Goal: Information Seeking & Learning: Learn about a topic

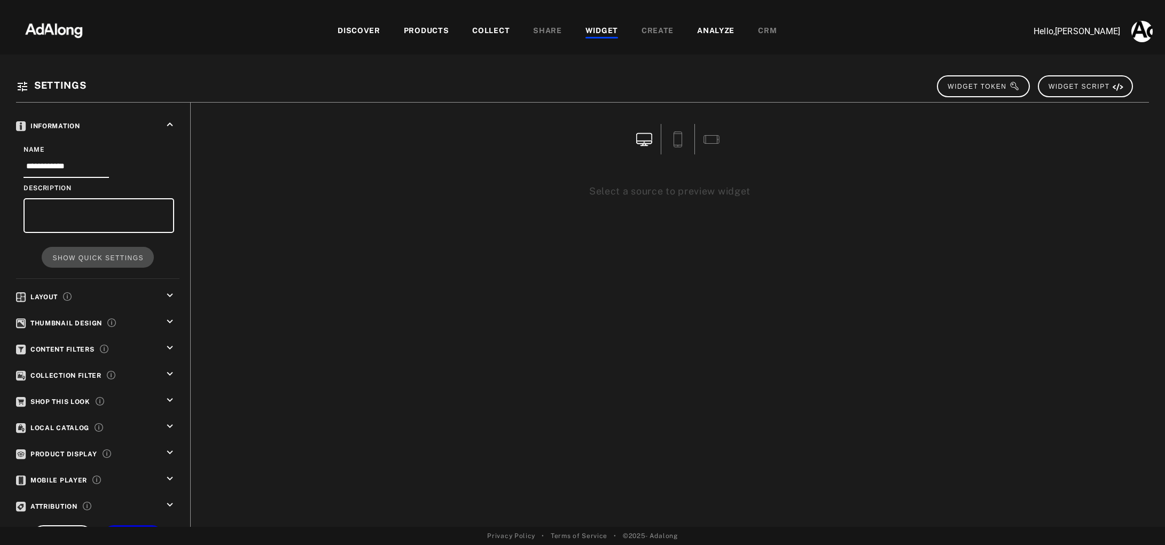
click at [350, 33] on div "DISCOVER" at bounding box center [359, 31] width 43 height 13
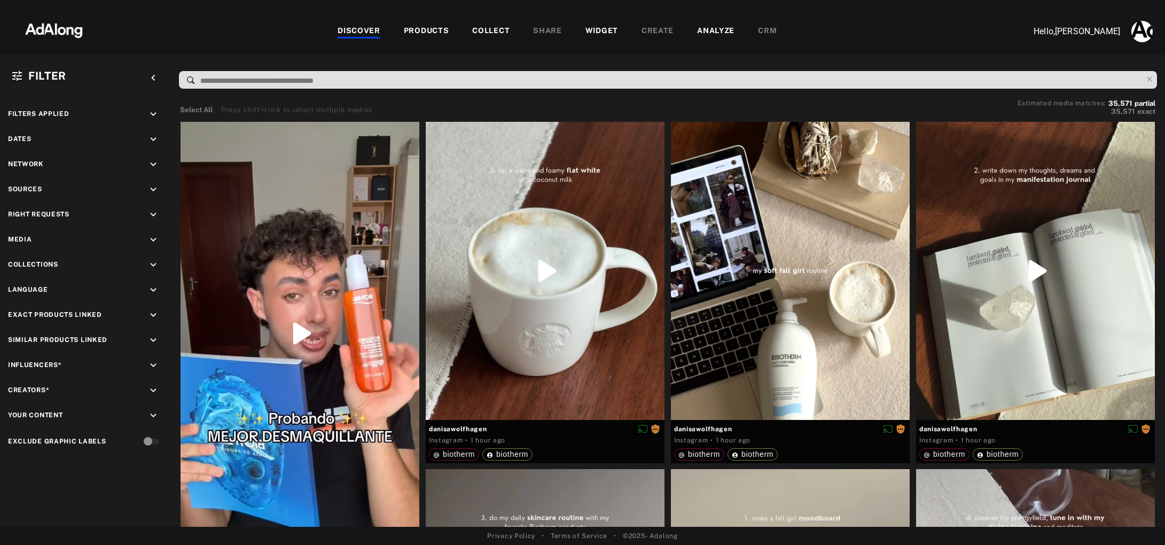
click at [437, 33] on div "PRODUCTS" at bounding box center [426, 31] width 45 height 13
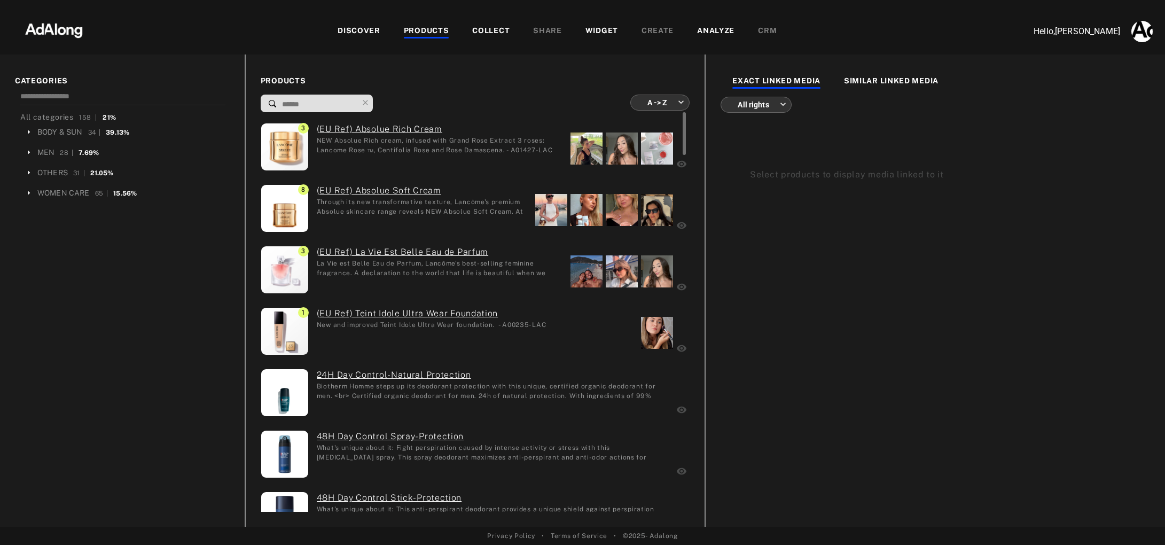
click at [490, 330] on div "(EU Ref) Teint Idole Ultra Wear Foundation New and improved Teint Idole Ultra W…" at bounding box center [428, 332] width 238 height 51
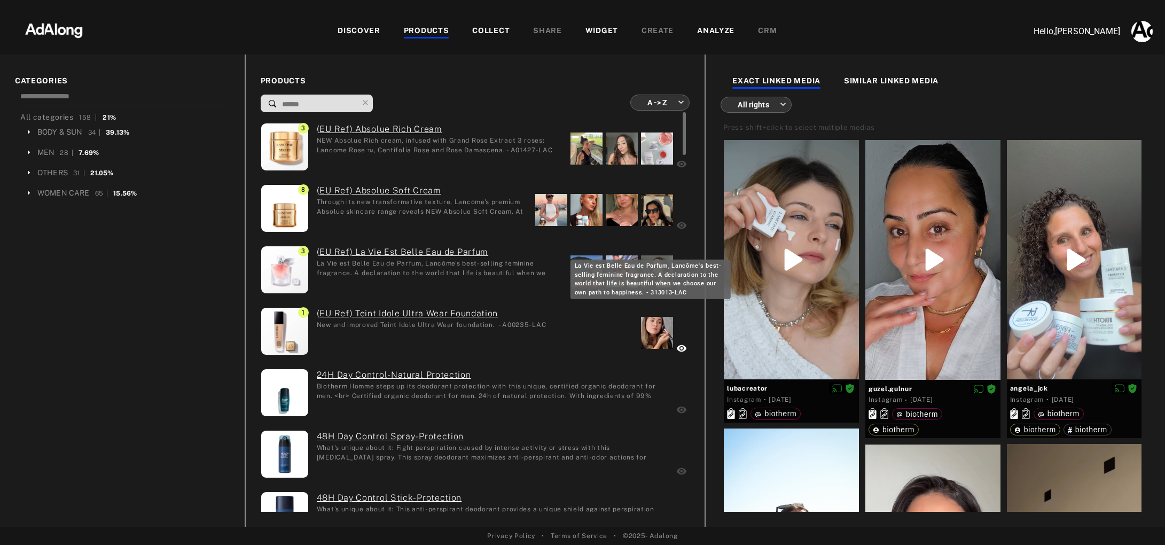
click at [431, 276] on div "La Vie est Belle Eau de Parfum, Lancôme's best-selling feminine fragrance. A de…" at bounding box center [440, 268] width 246 height 18
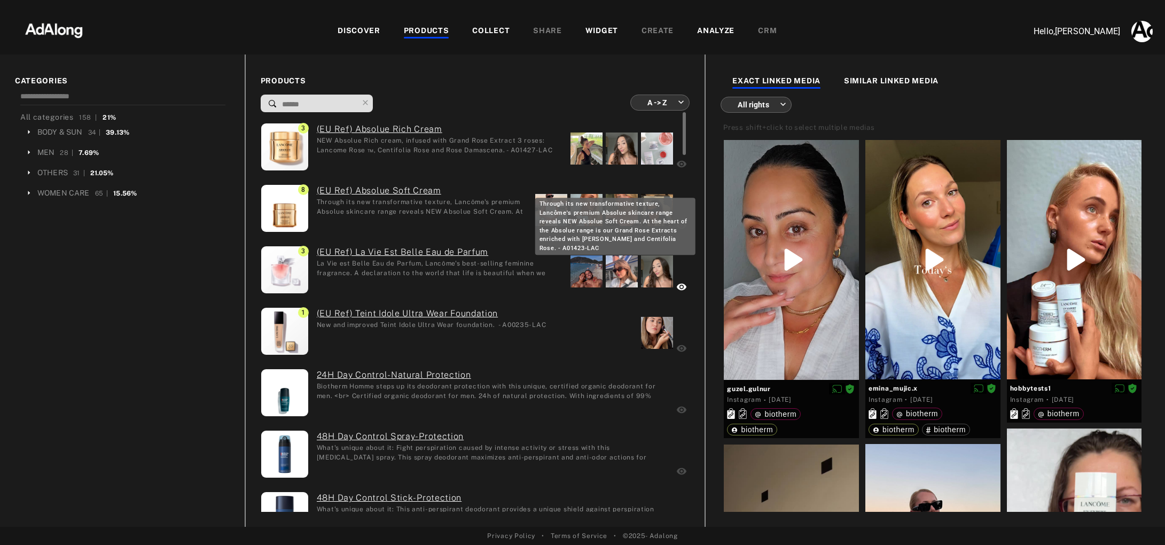
click at [448, 205] on div "Through its new transformative texture, Lancôme's premium Absolue skincare rang…" at bounding box center [422, 206] width 211 height 18
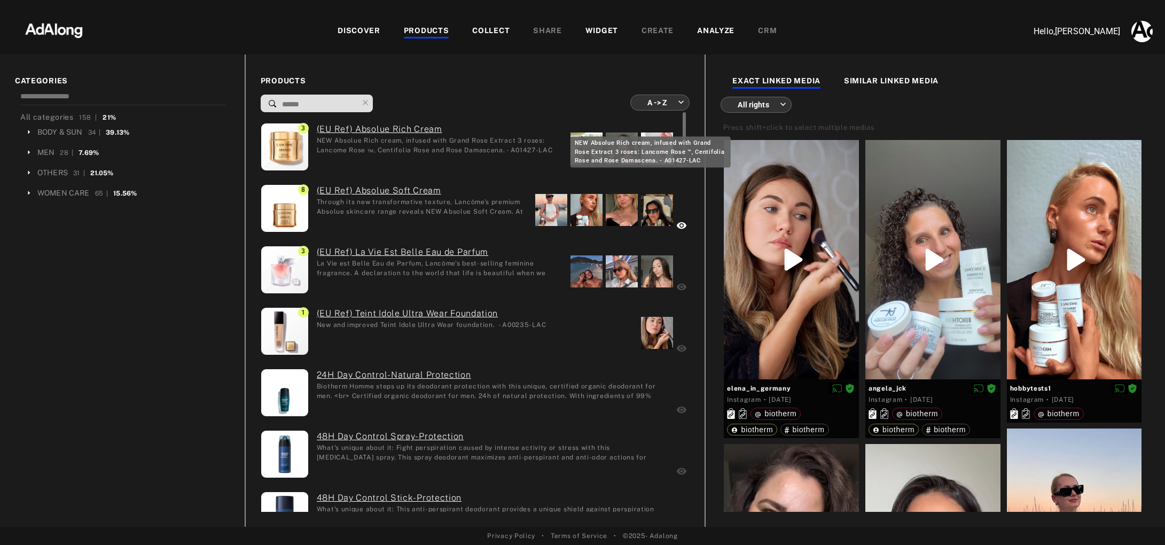
click at [460, 151] on div "NEW Absolue Rich cream, infused with Grand Rose Extract 3 roses: Lancome Rose ™…" at bounding box center [440, 145] width 246 height 18
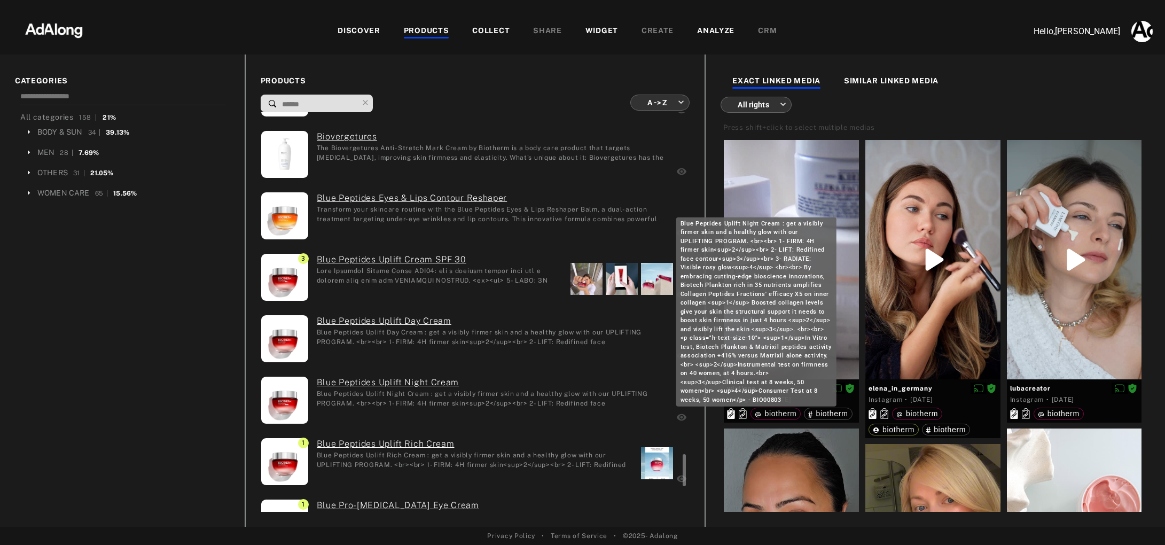
scroll to position [4238, 0]
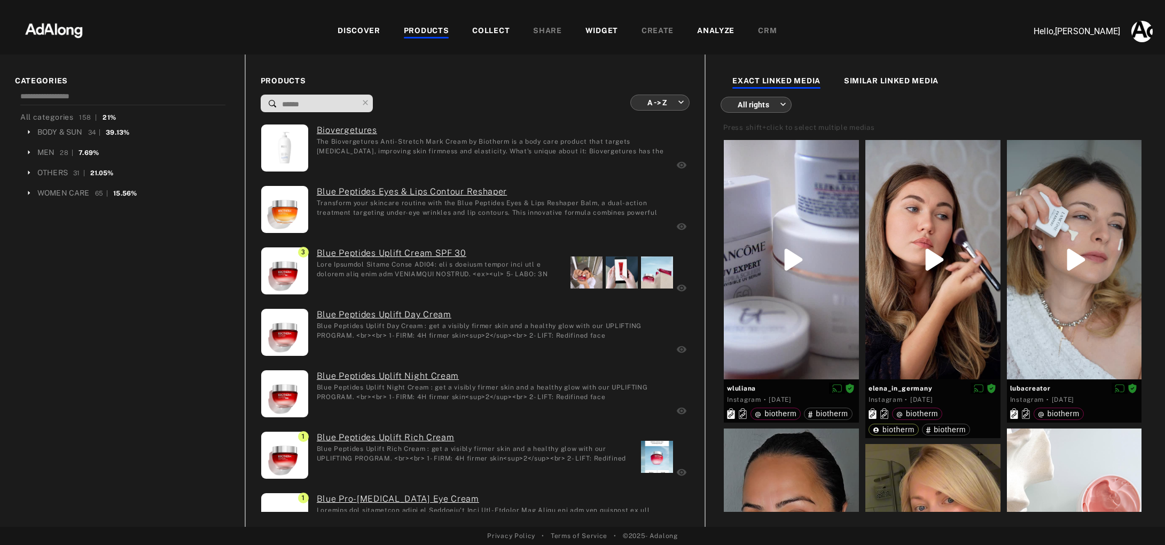
click at [330, 104] on input at bounding box center [319, 104] width 77 height 14
type input "*"
type input "**********"
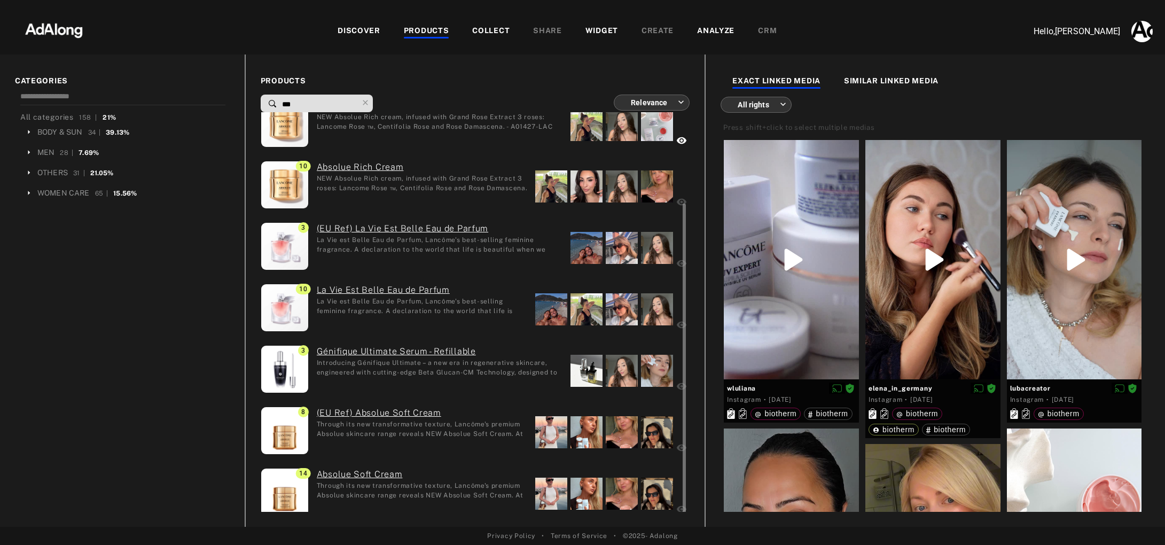
scroll to position [102, 0]
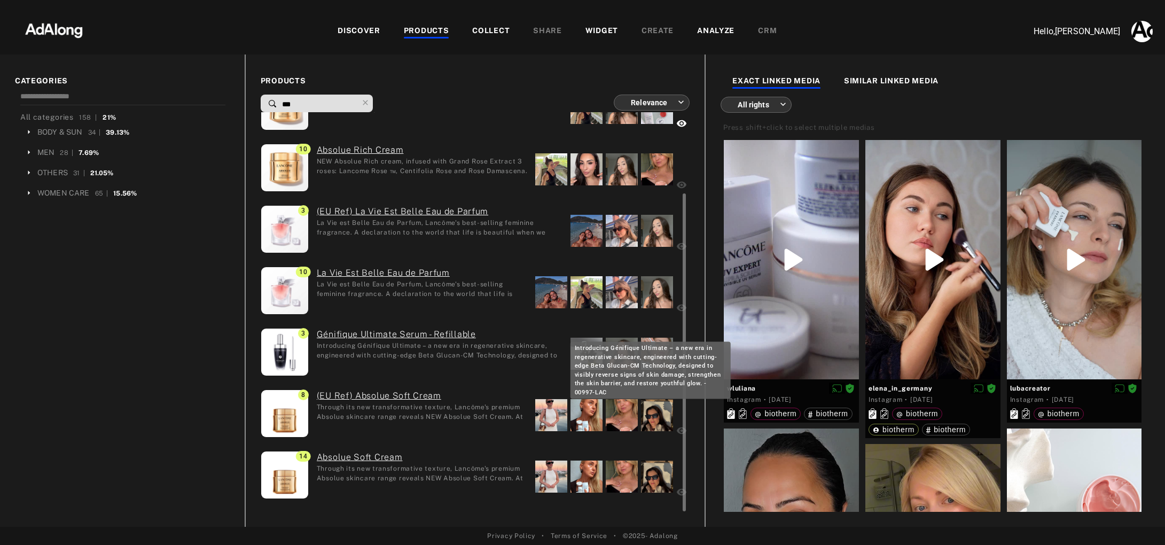
type input "***"
click at [459, 353] on div "Introducing Génifique Ultimate – a new era in regenerative skincare, engineered…" at bounding box center [440, 350] width 246 height 18
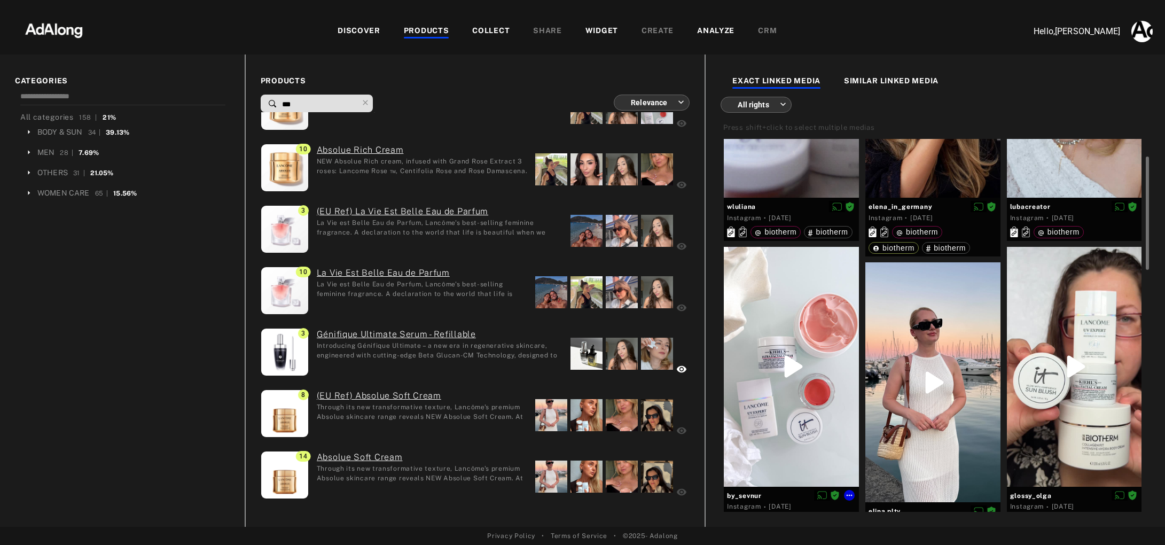
scroll to position [0, 0]
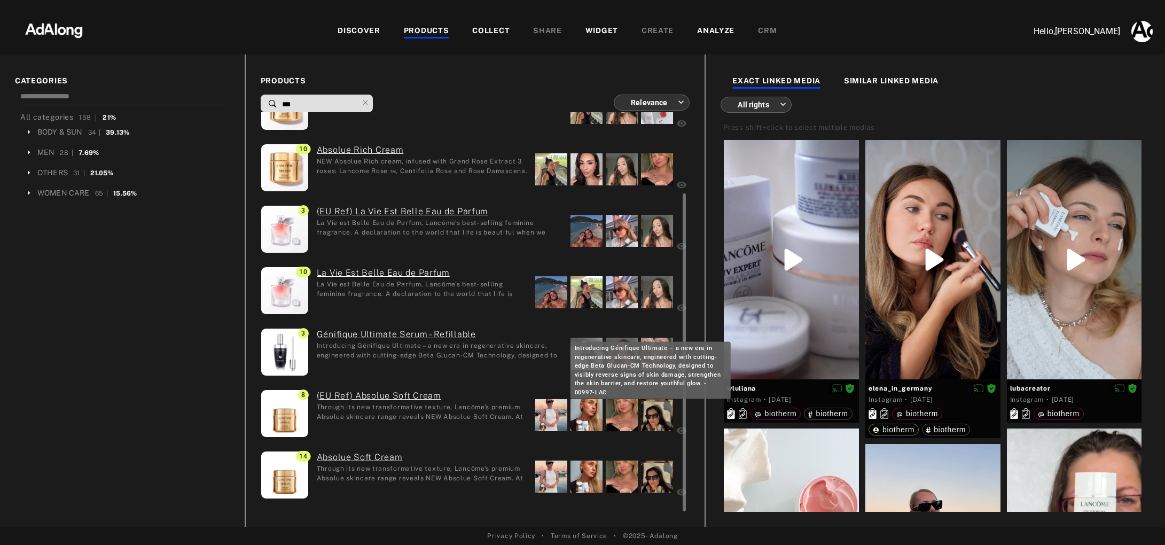
click at [413, 346] on div "Introducing Génifique Ultimate – a new era in regenerative skincare, engineered…" at bounding box center [440, 350] width 246 height 18
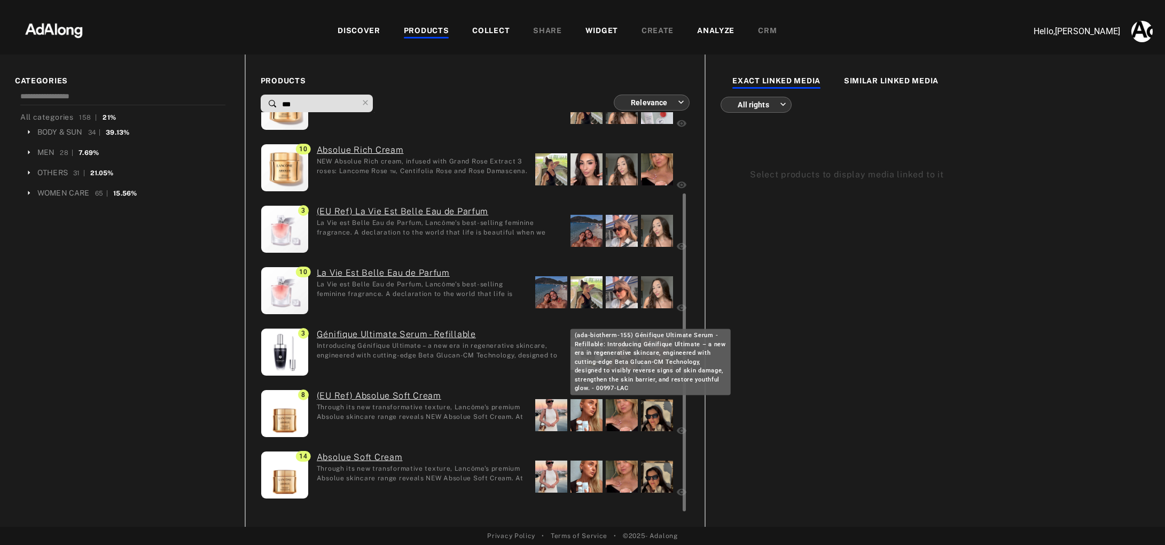
click at [430, 331] on link "Génifique Ultimate Serum - Refillable" at bounding box center [440, 334] width 246 height 13
click at [415, 351] on div "Introducing Génifique Ultimate – a new era in regenerative skincare, engineered…" at bounding box center [440, 350] width 246 height 18
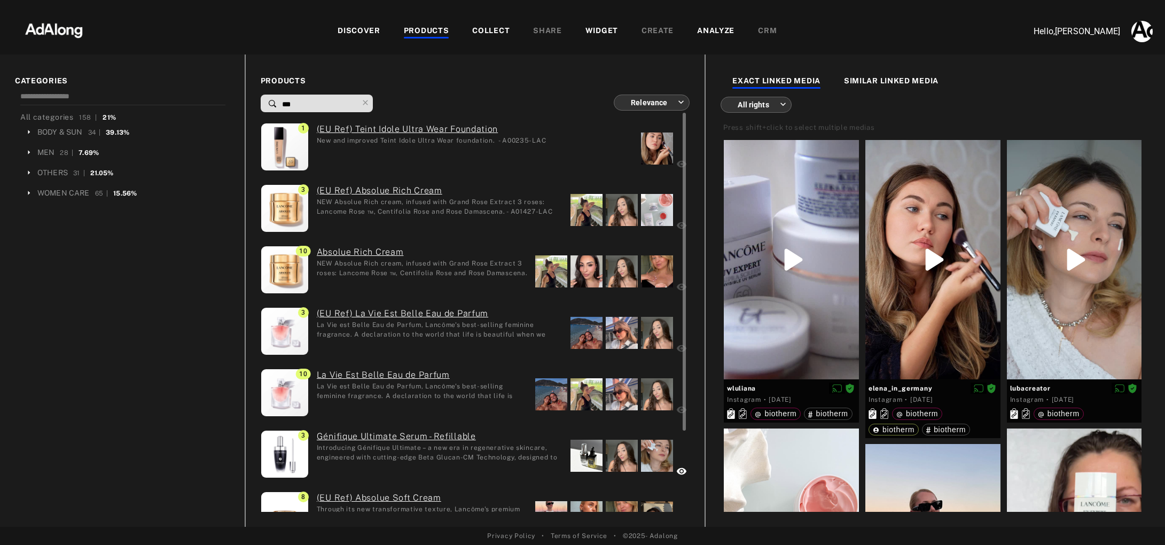
scroll to position [102, 0]
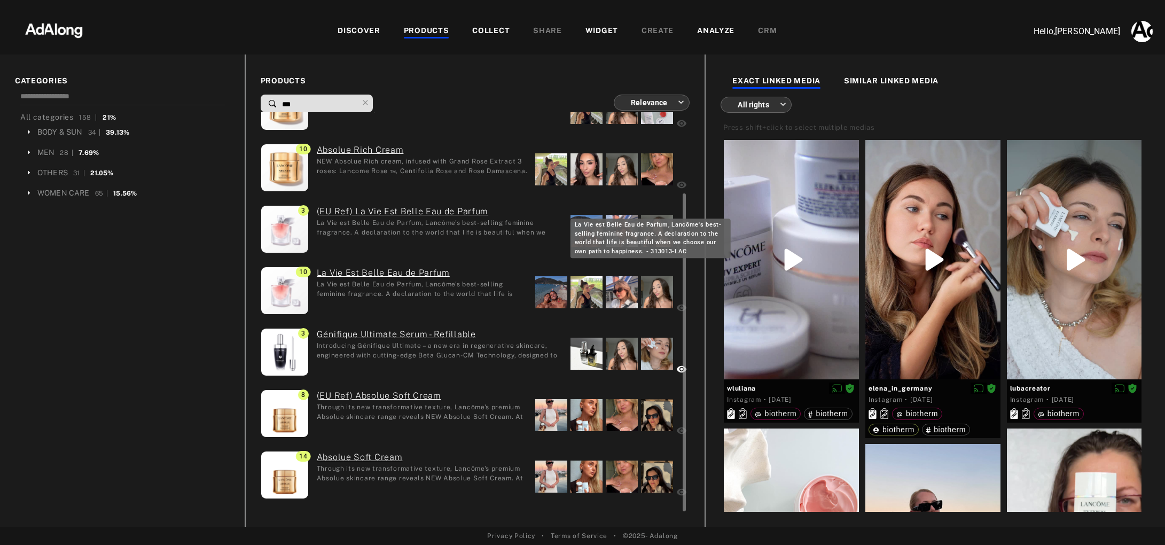
click at [403, 231] on div "La Vie est Belle Eau de Parfum, Lancôme's best-selling feminine fragrance. A de…" at bounding box center [440, 227] width 246 height 18
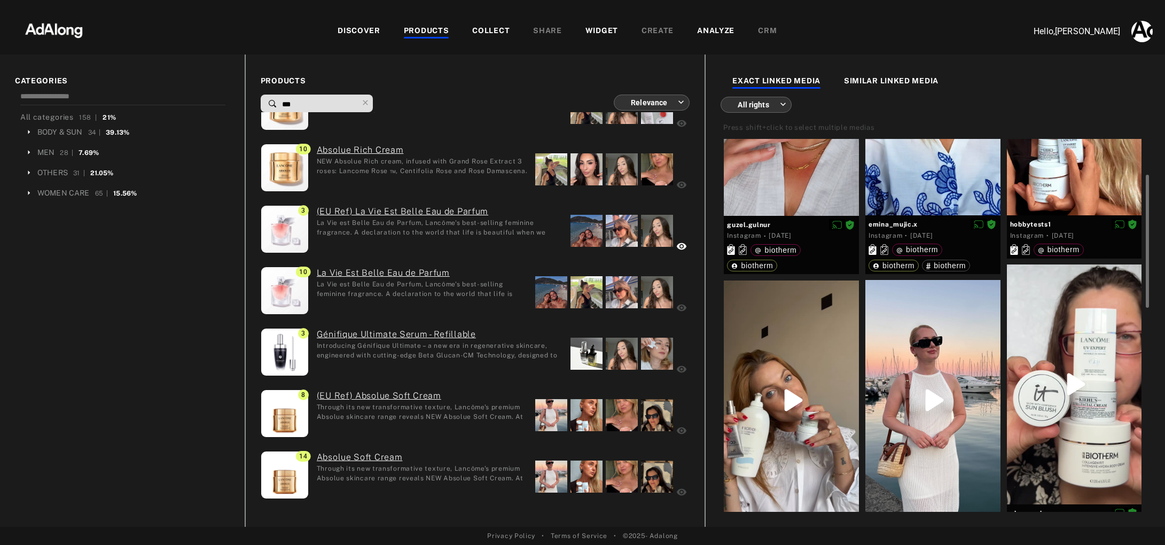
scroll to position [279, 0]
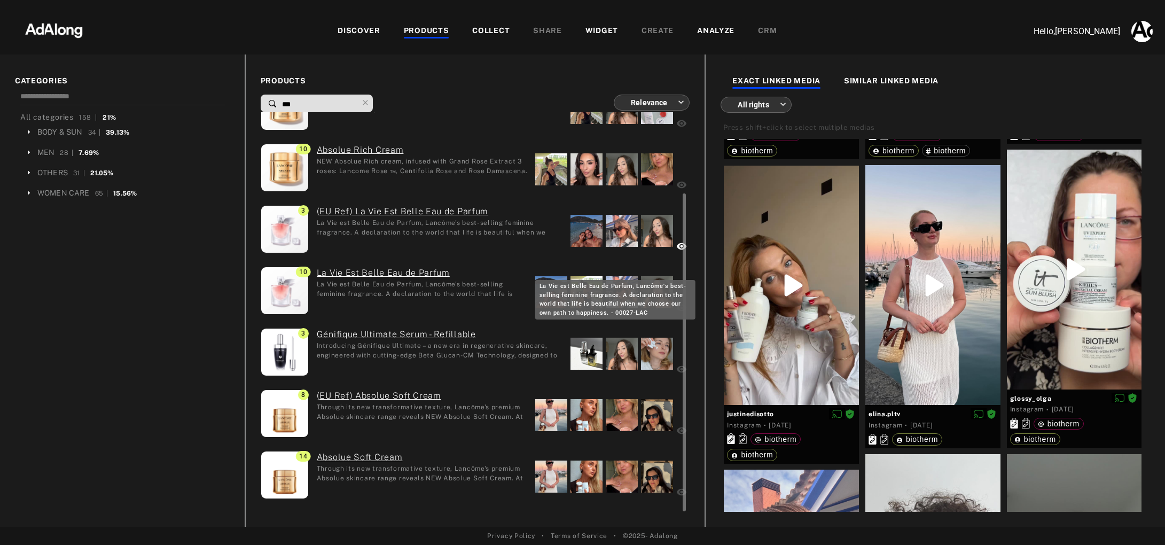
click at [415, 291] on div "La Vie est Belle Eau de Parfum, Lancôme's best-selling feminine fragrance. A de…" at bounding box center [422, 288] width 211 height 18
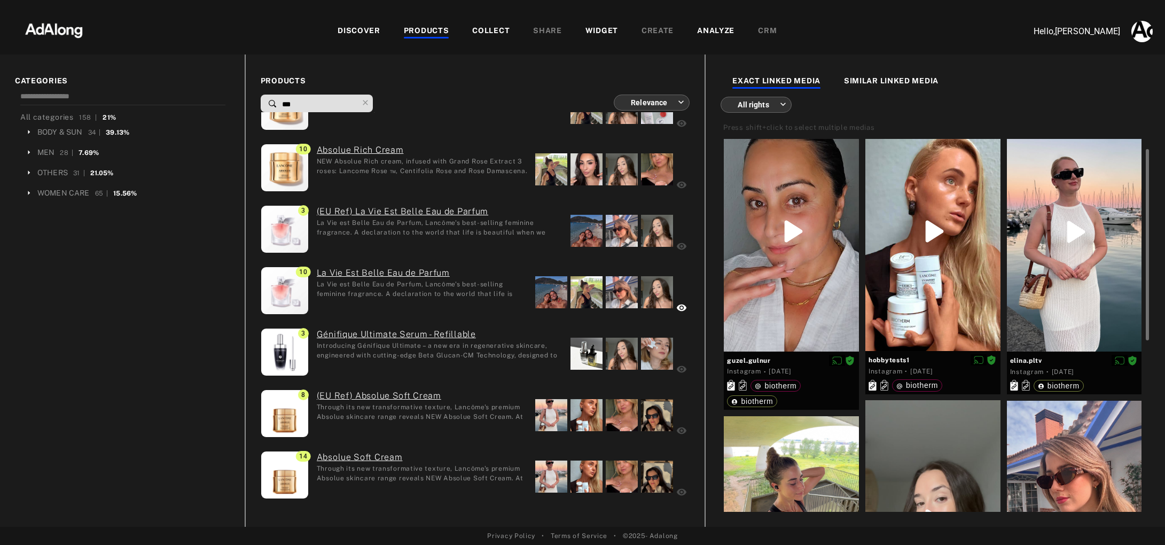
scroll to position [26, 0]
